Goal: Task Accomplishment & Management: Use online tool/utility

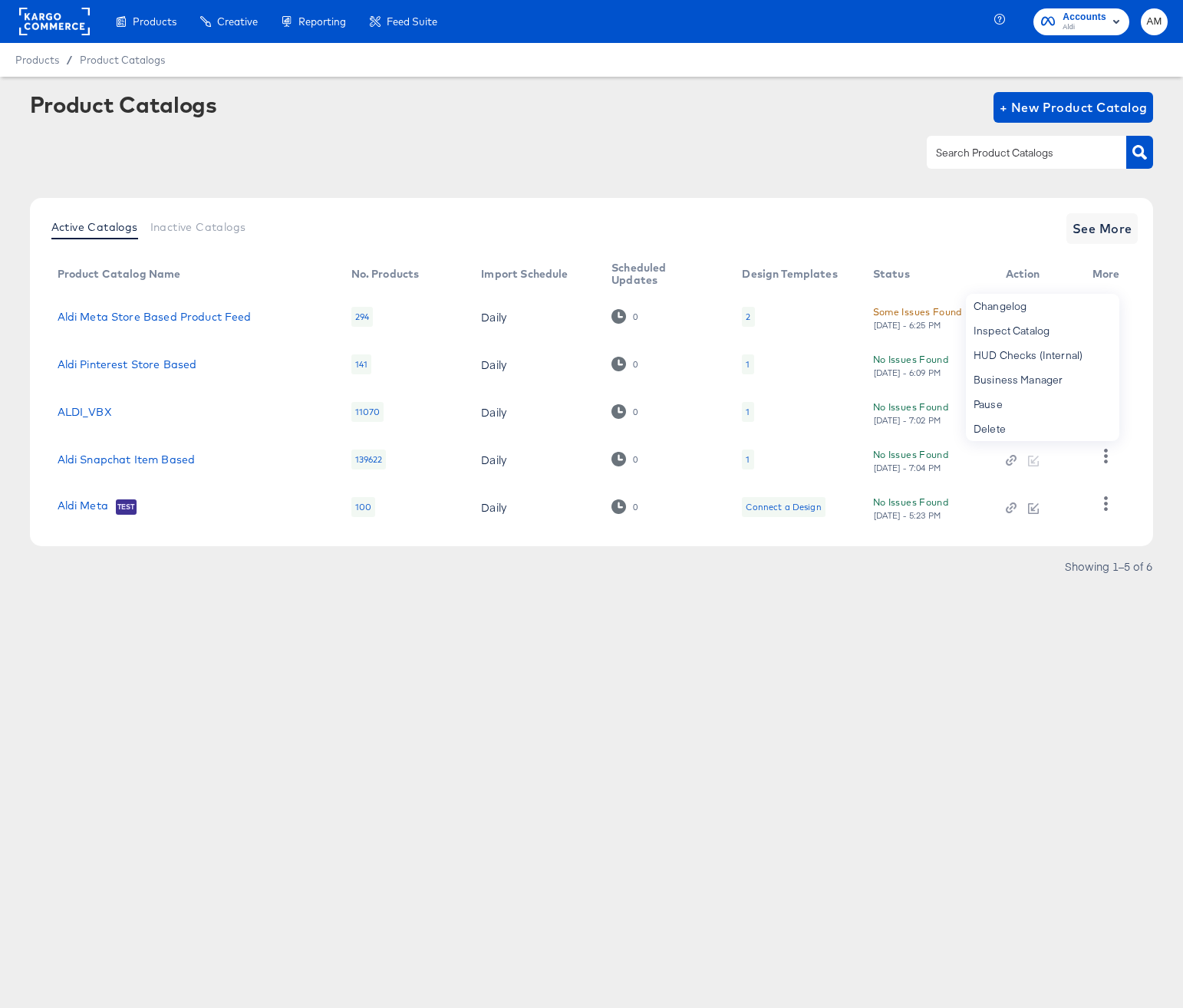
click at [57, 16] on rect at bounding box center [54, 21] width 71 height 27
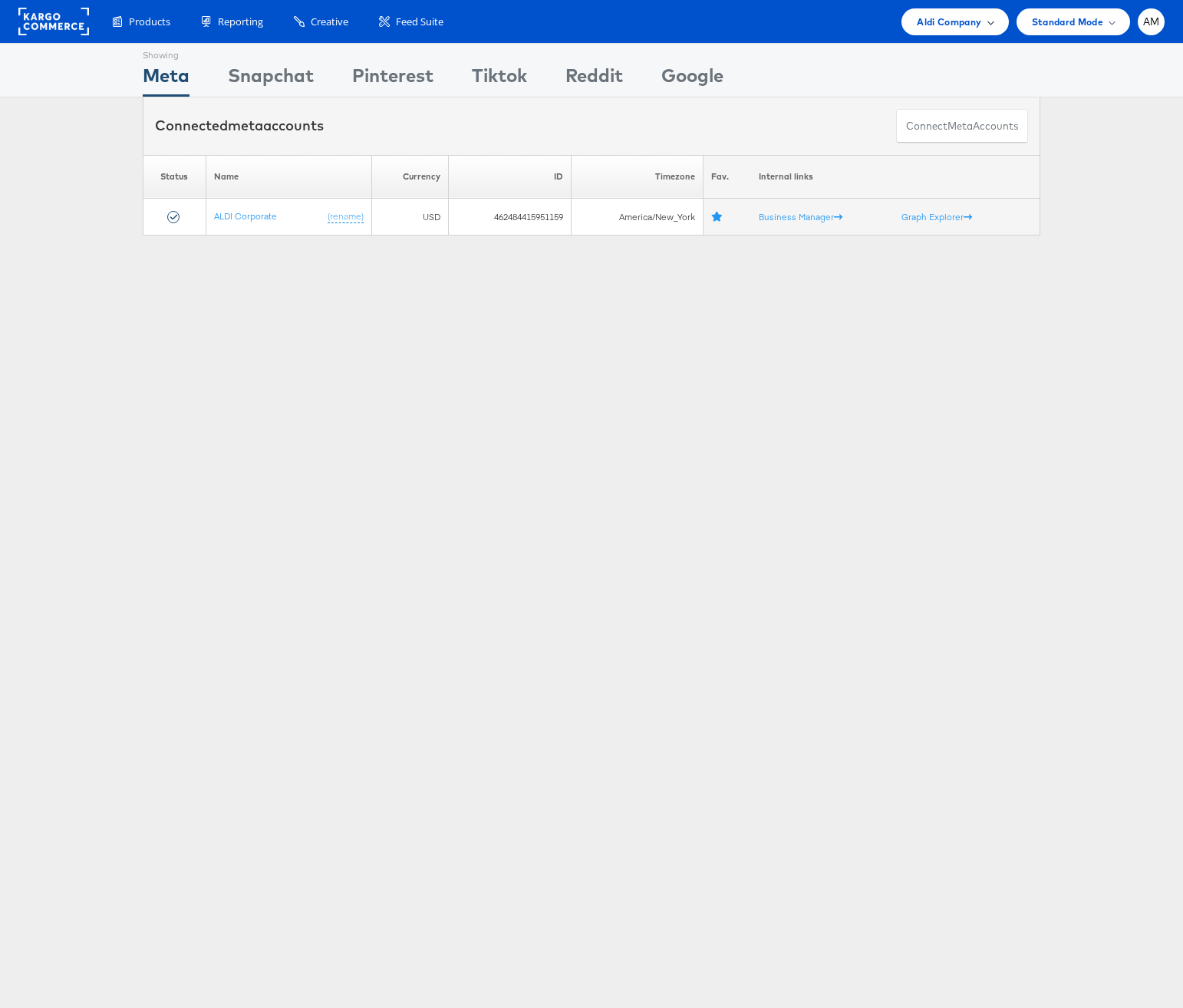
click at [928, 26] on span "Aldi Company" at bounding box center [949, 22] width 64 height 16
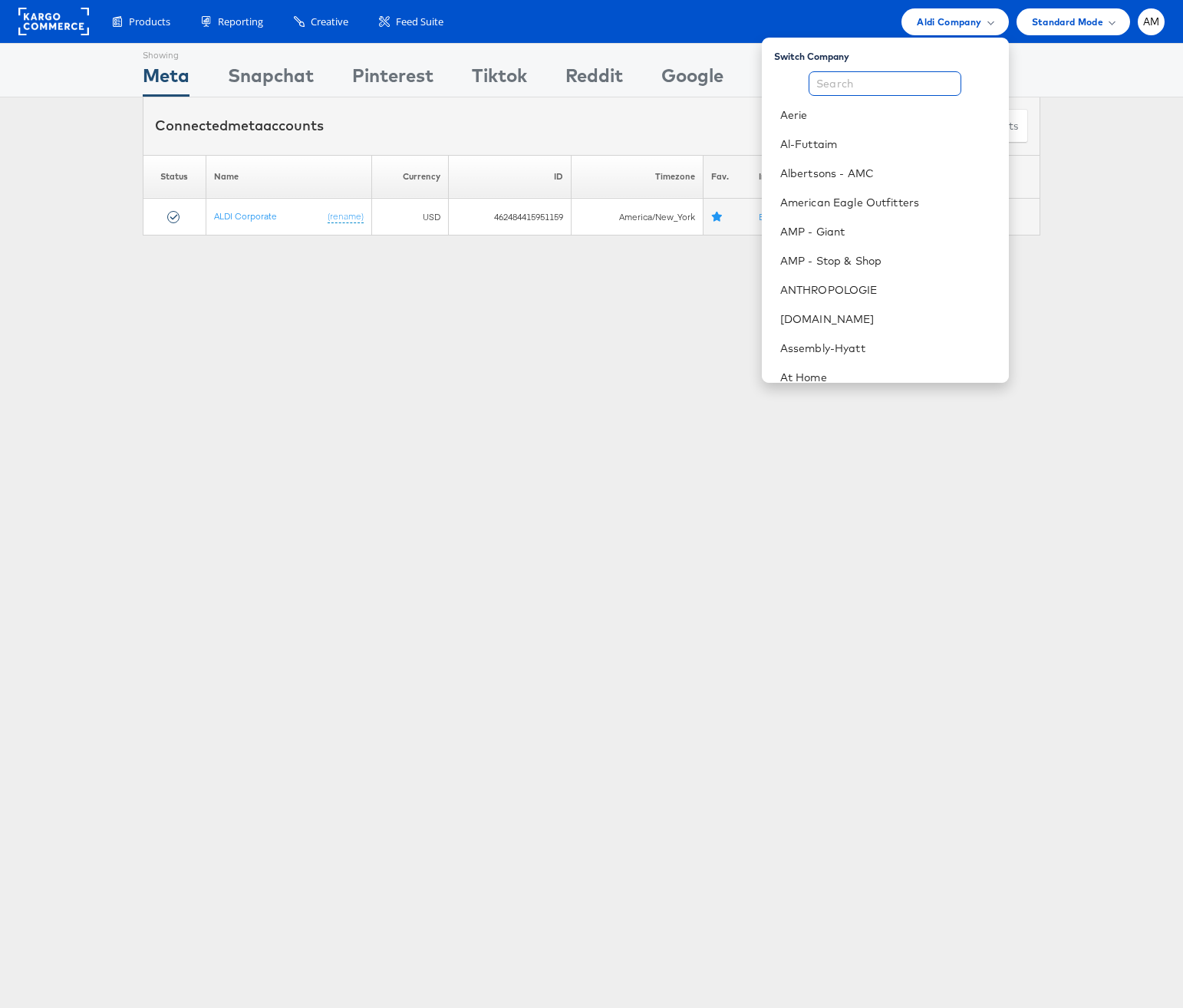
click at [880, 86] on input "text" at bounding box center [884, 83] width 153 height 24
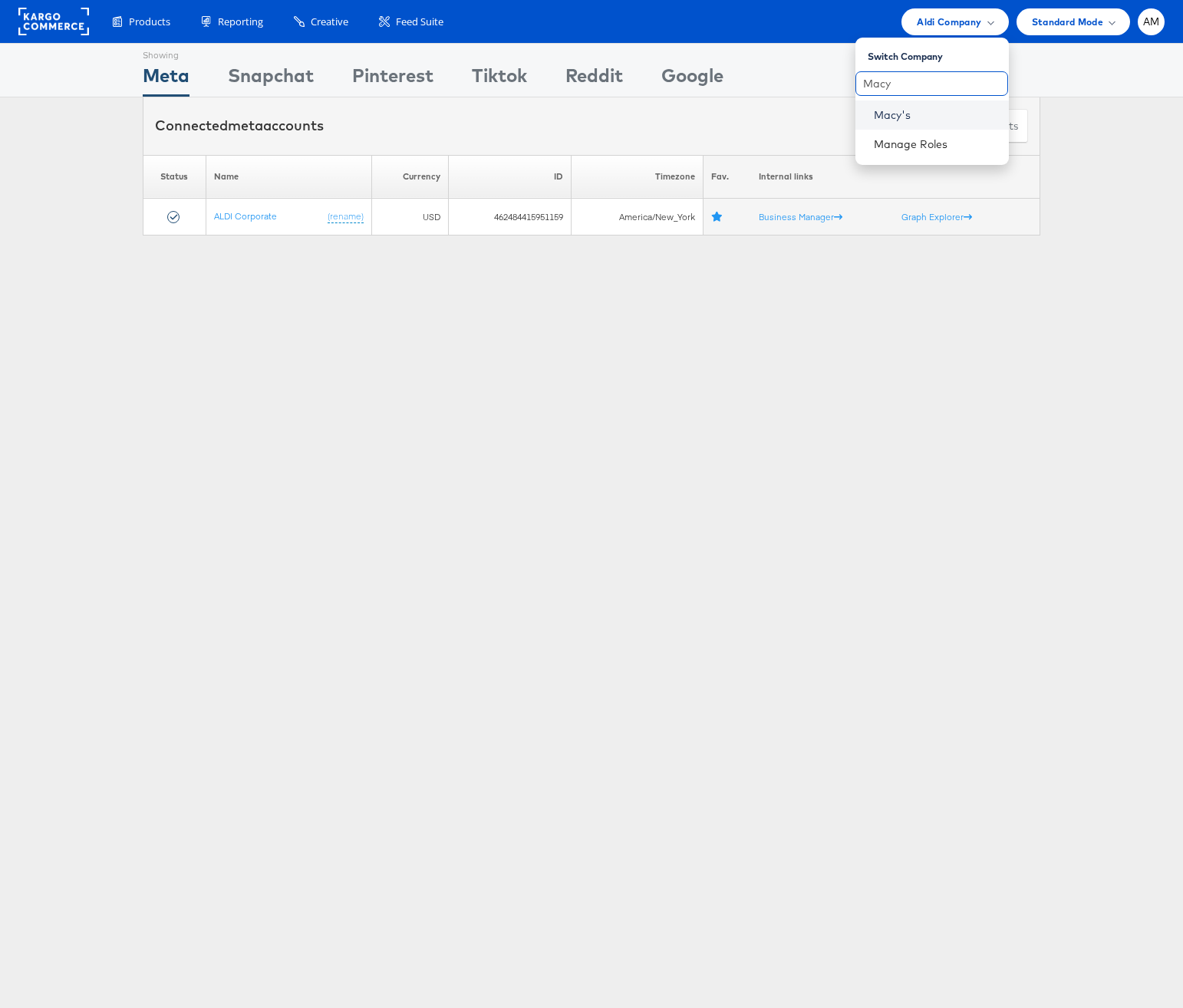
type input "Macy"
click at [886, 112] on link "Macy's" at bounding box center [934, 115] width 123 height 16
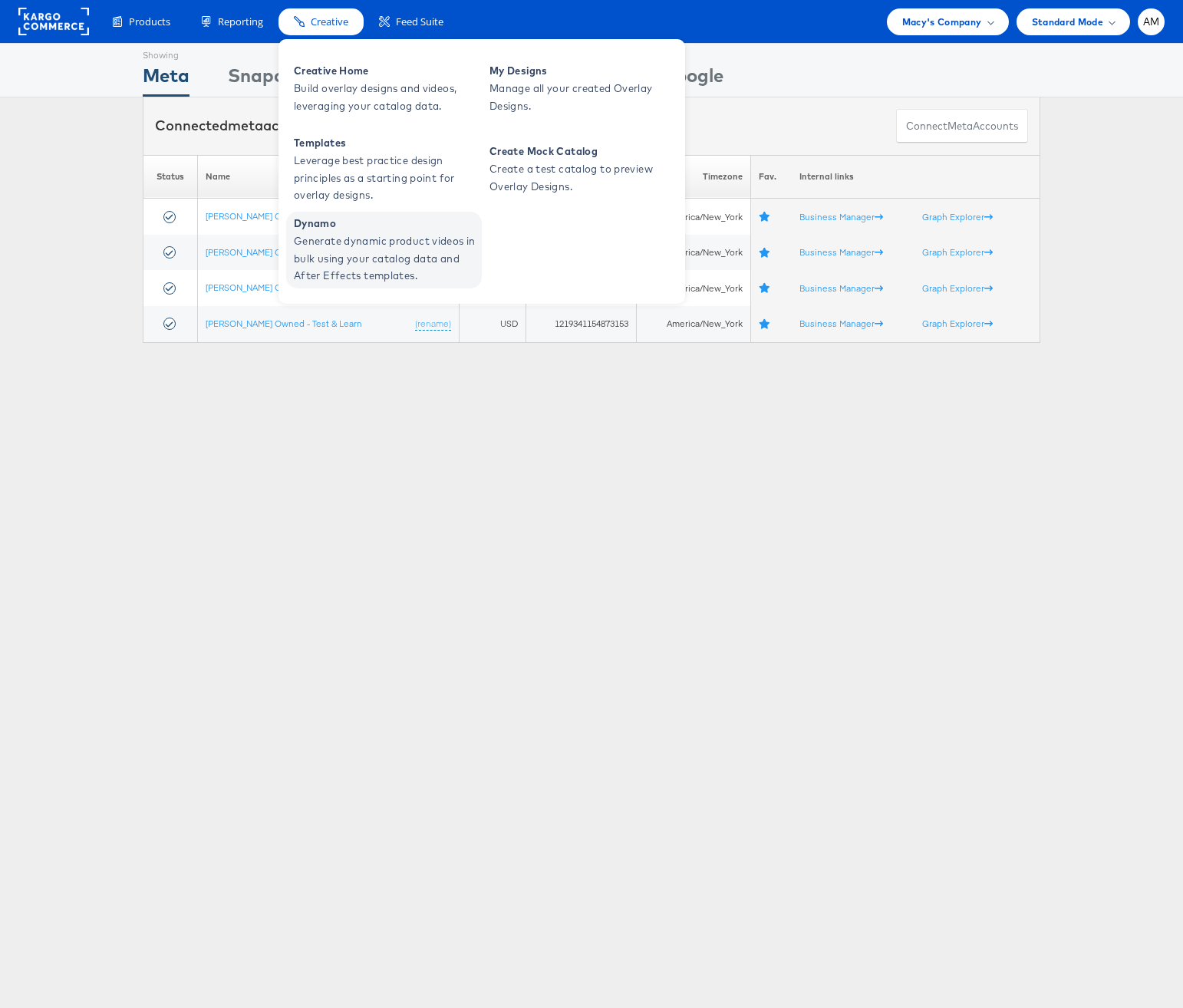
click at [376, 236] on span "Generate dynamic product videos in bulk using your catalog data and After Effec…" at bounding box center [386, 258] width 184 height 53
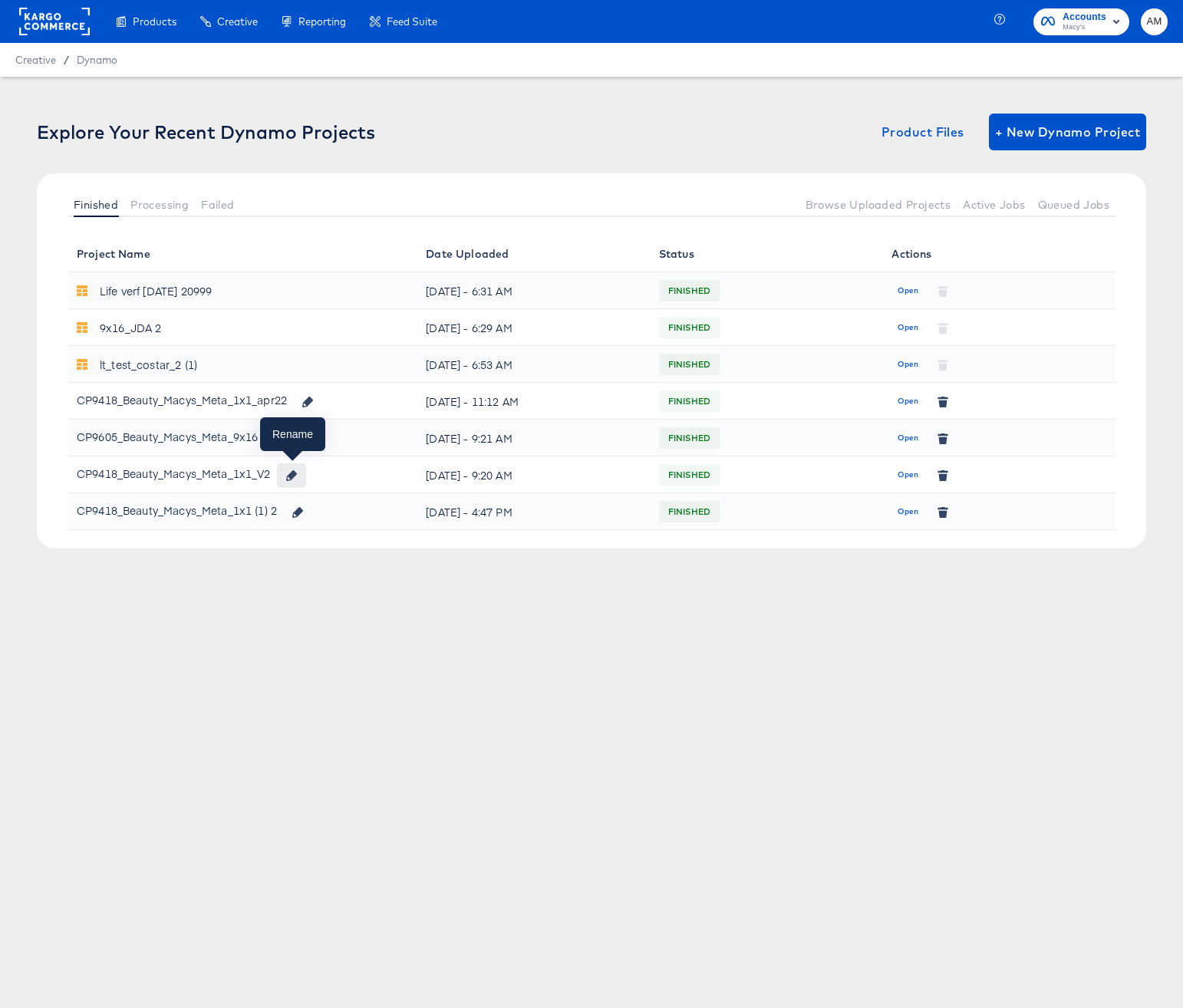
click at [292, 476] on icon "button" at bounding box center [292, 476] width 11 height 11
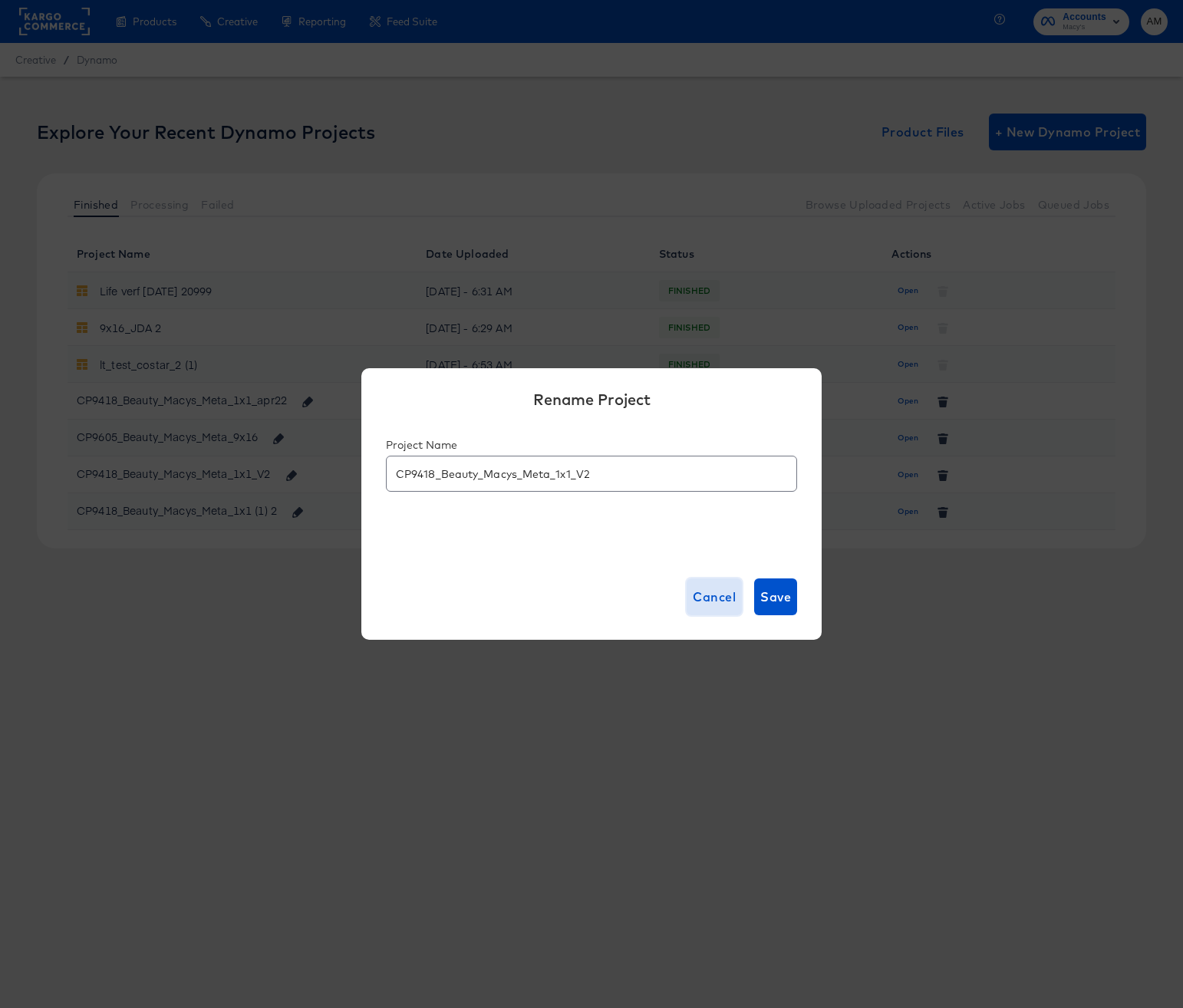
click at [713, 592] on span "Cancel" at bounding box center [713, 596] width 43 height 21
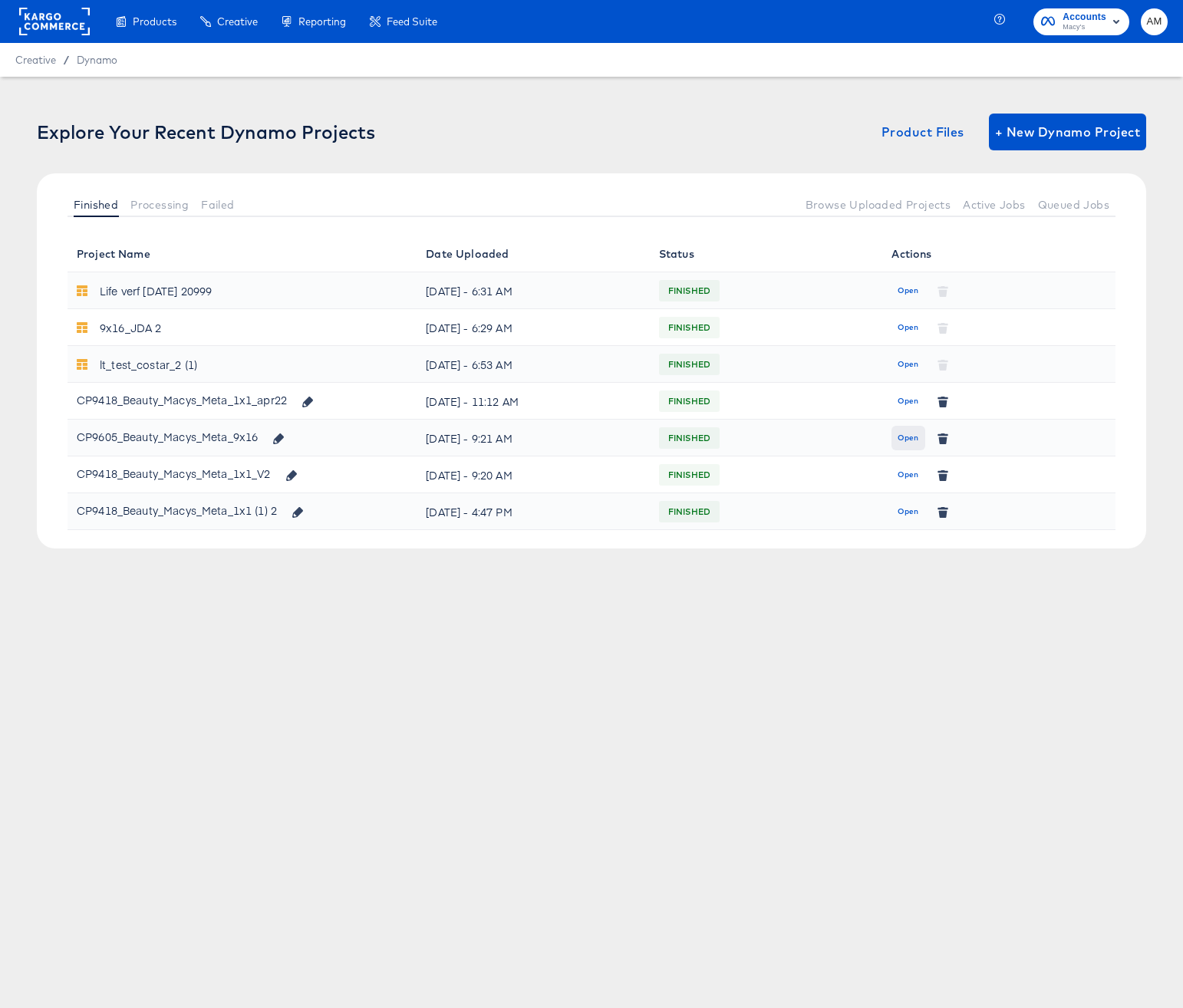
click at [911, 436] on span "Open" at bounding box center [908, 438] width 20 height 14
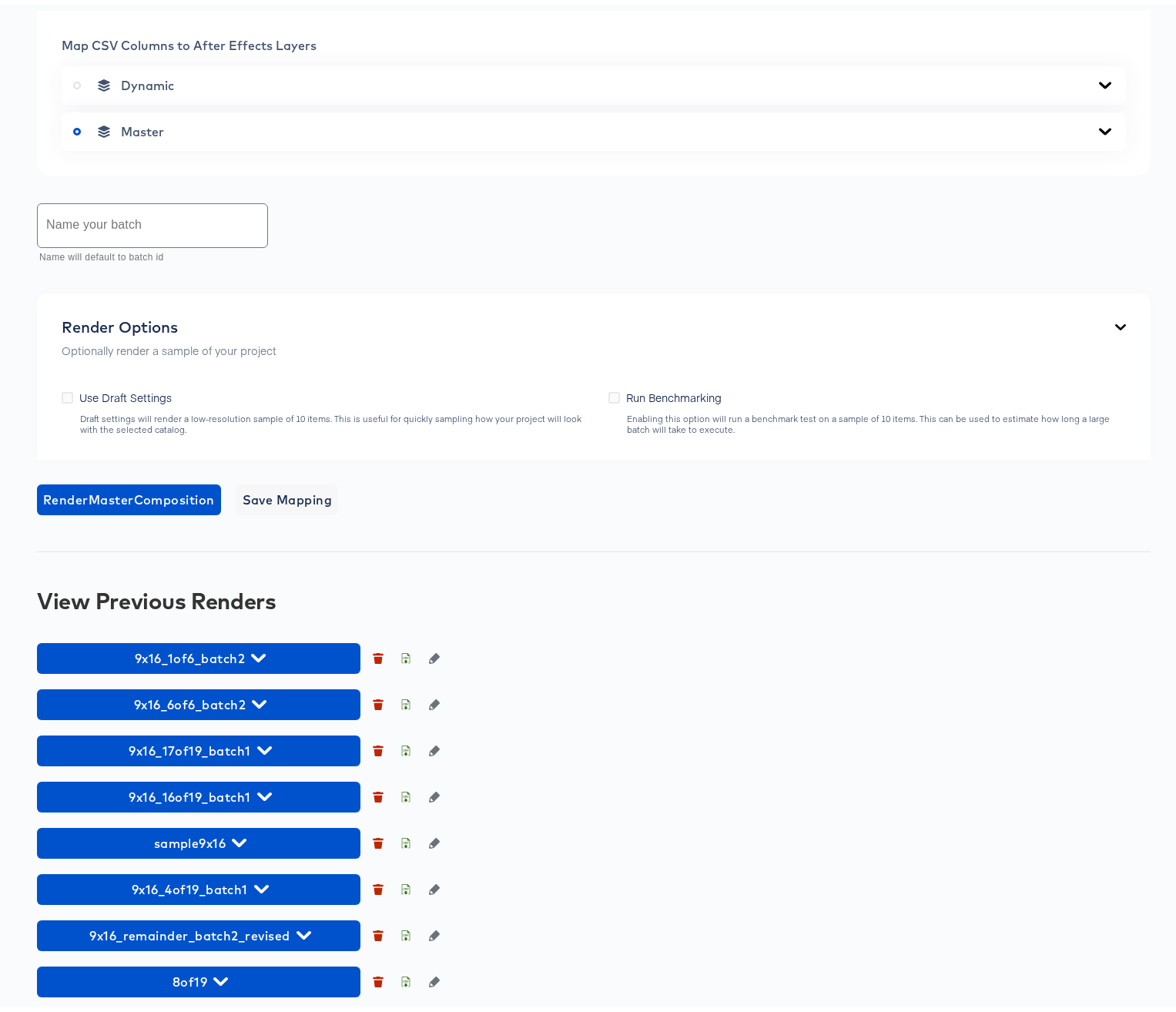
scroll to position [1081, 0]
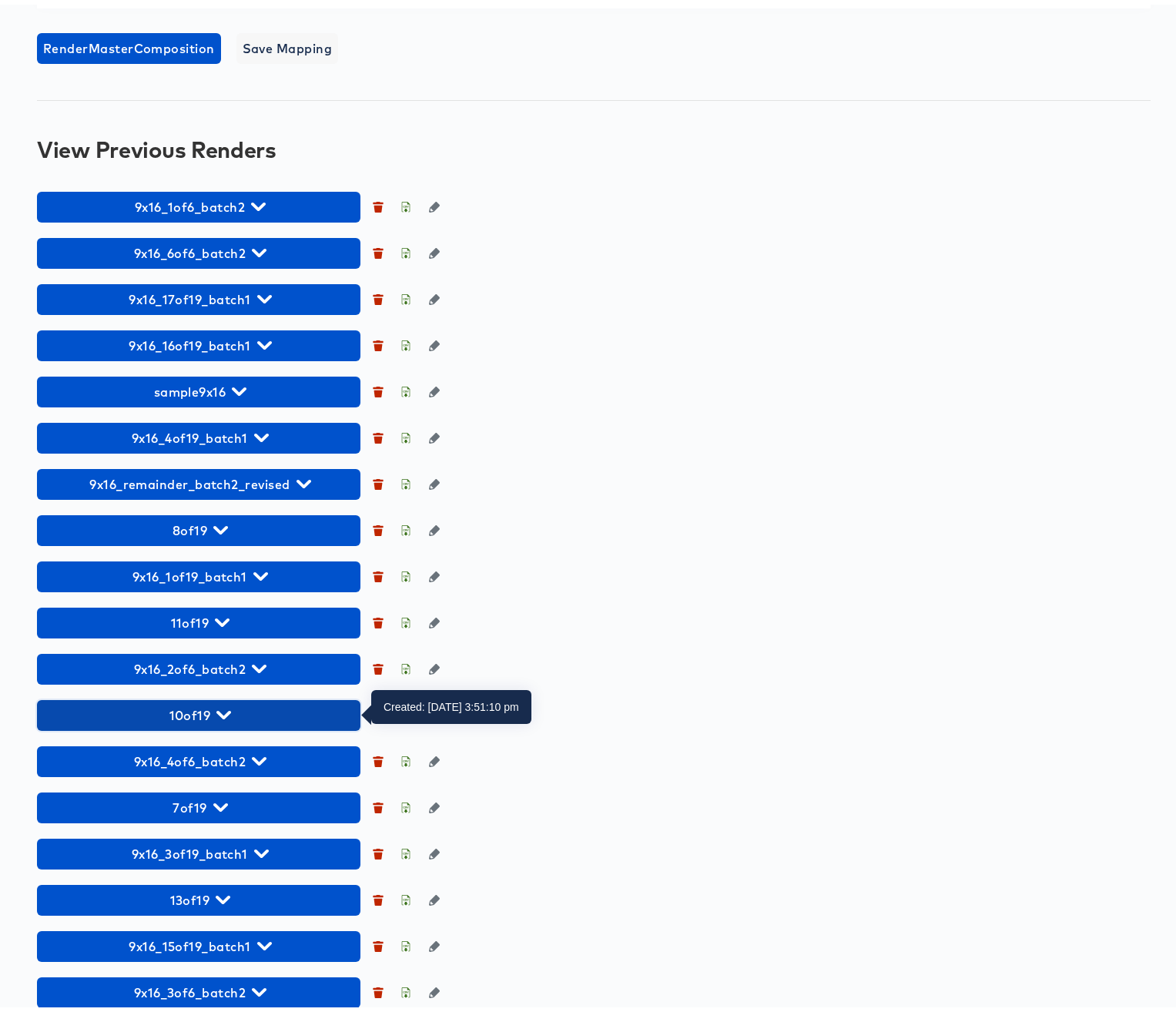
click at [220, 708] on icon "button" at bounding box center [224, 710] width 15 height 9
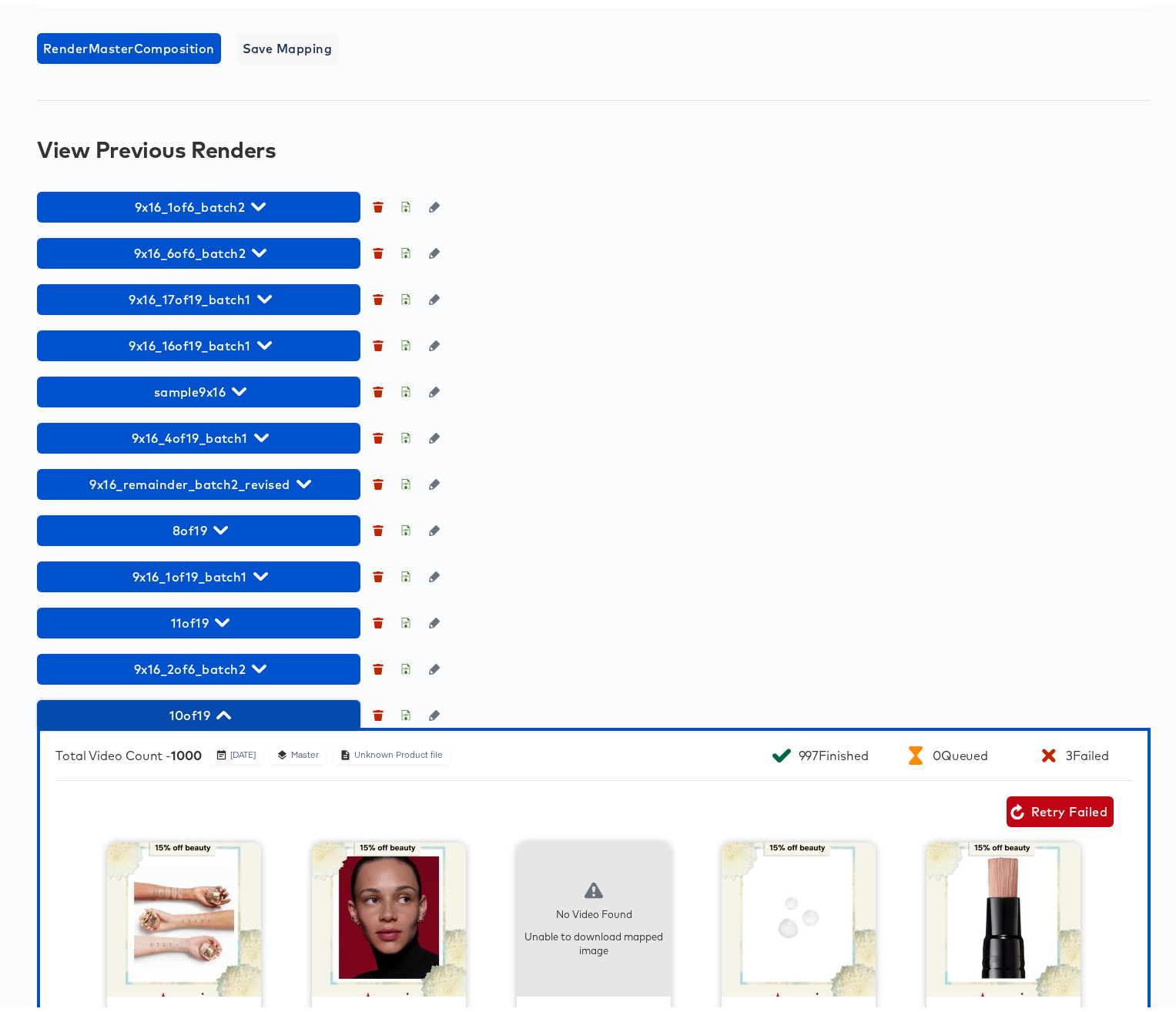
click at [220, 708] on icon "button" at bounding box center [224, 710] width 15 height 15
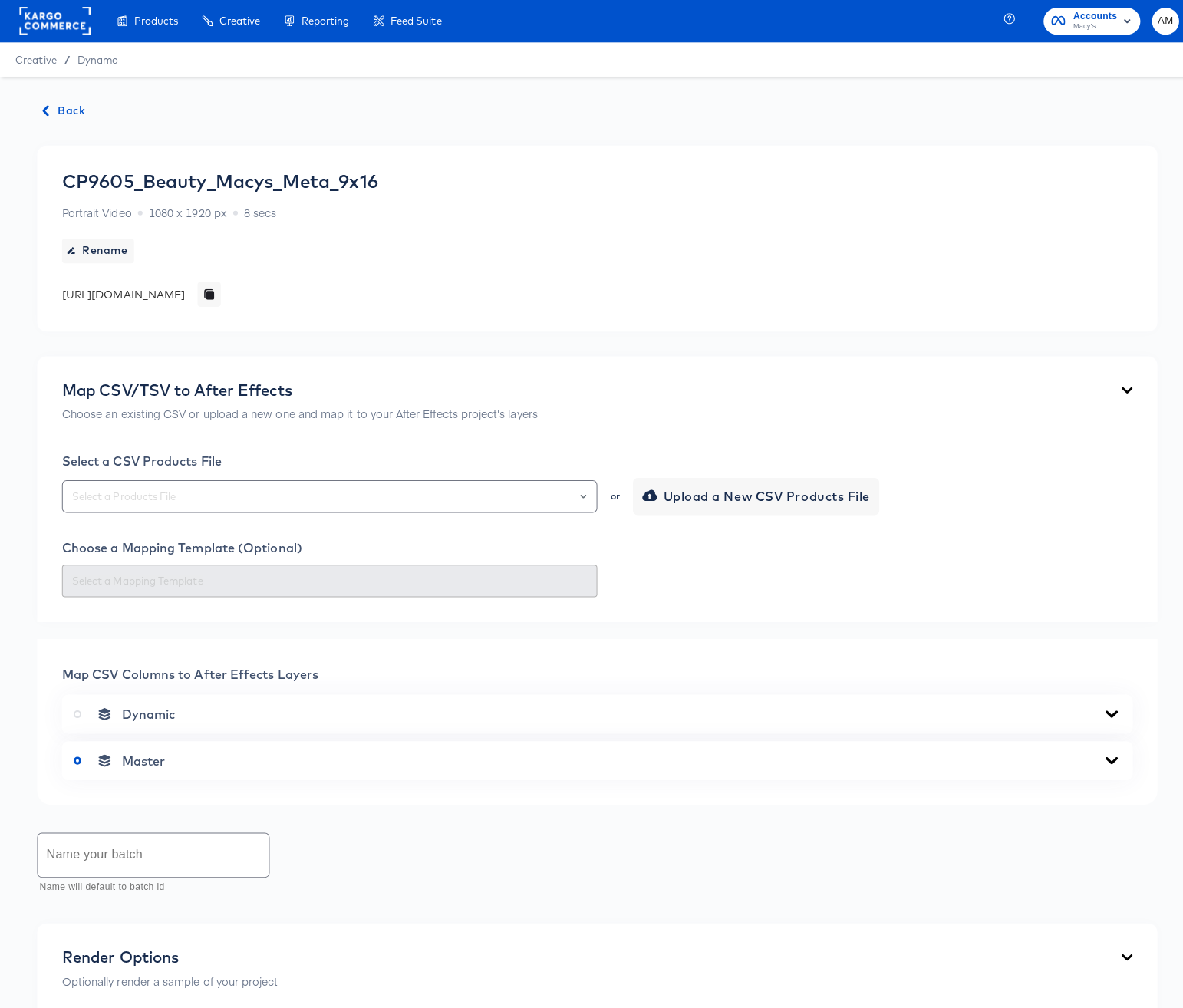
scroll to position [0, 0]
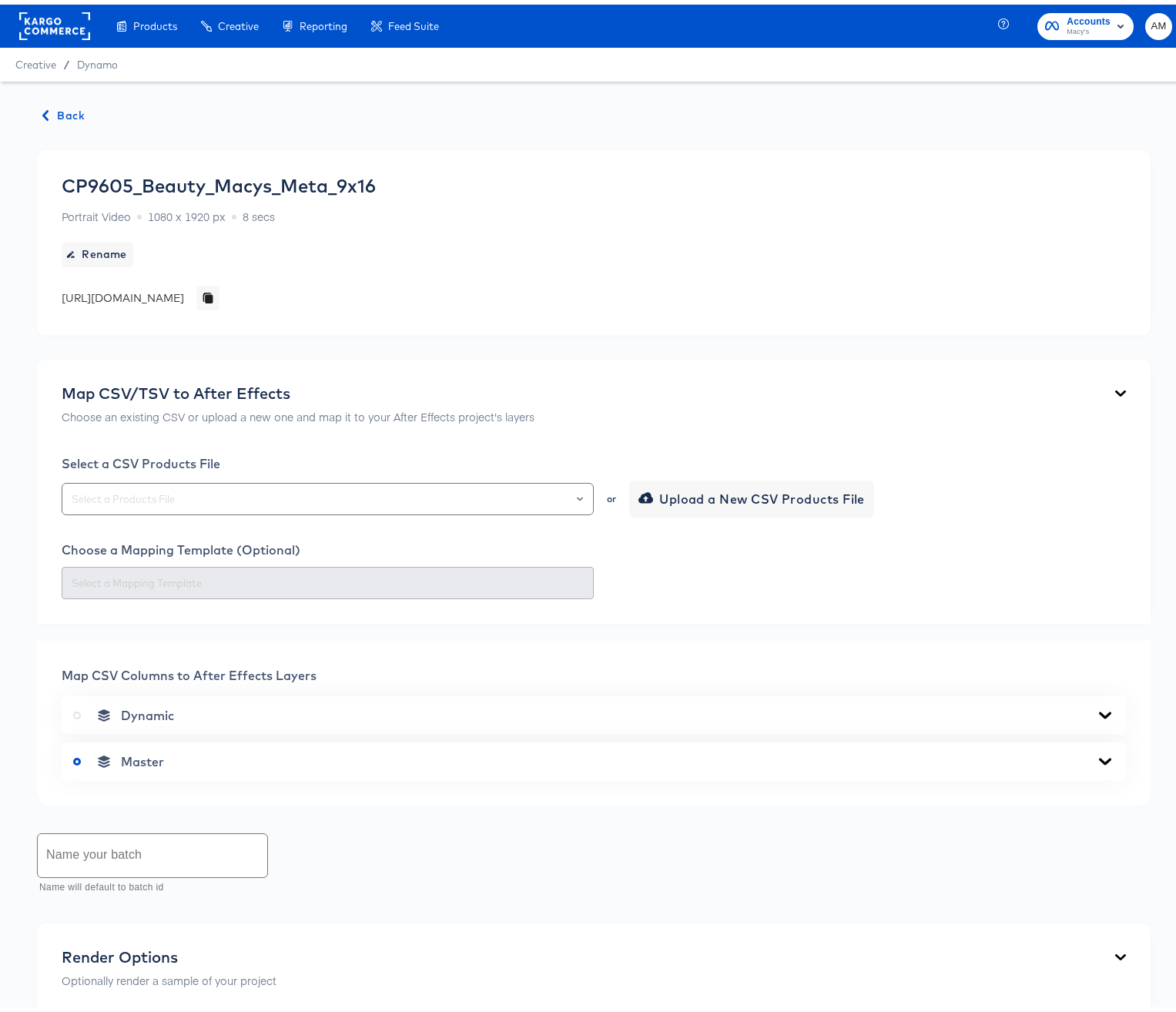
click at [61, 110] on span "Back" at bounding box center [64, 111] width 42 height 19
